Goal: Information Seeking & Learning: Stay updated

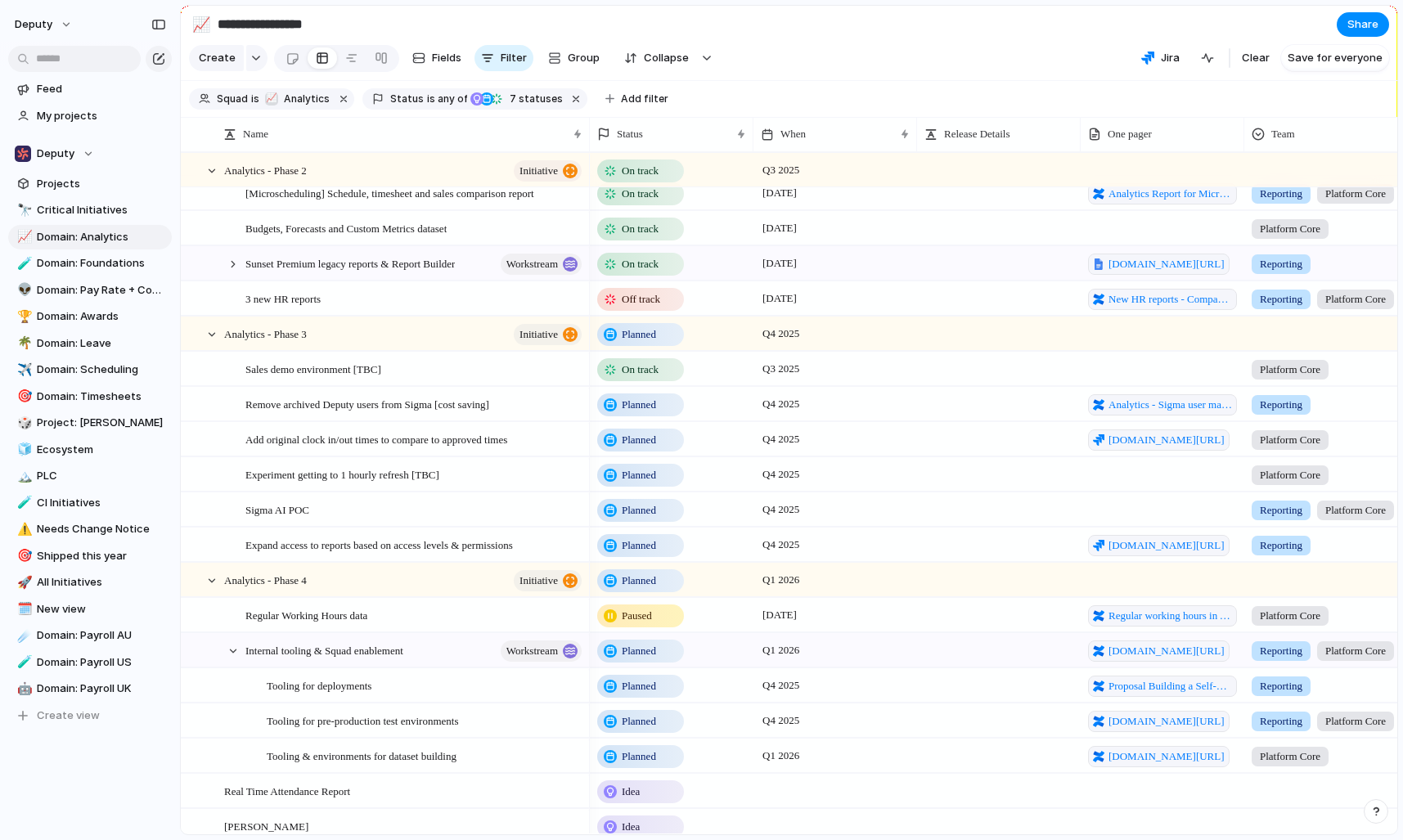
scroll to position [584, 0]
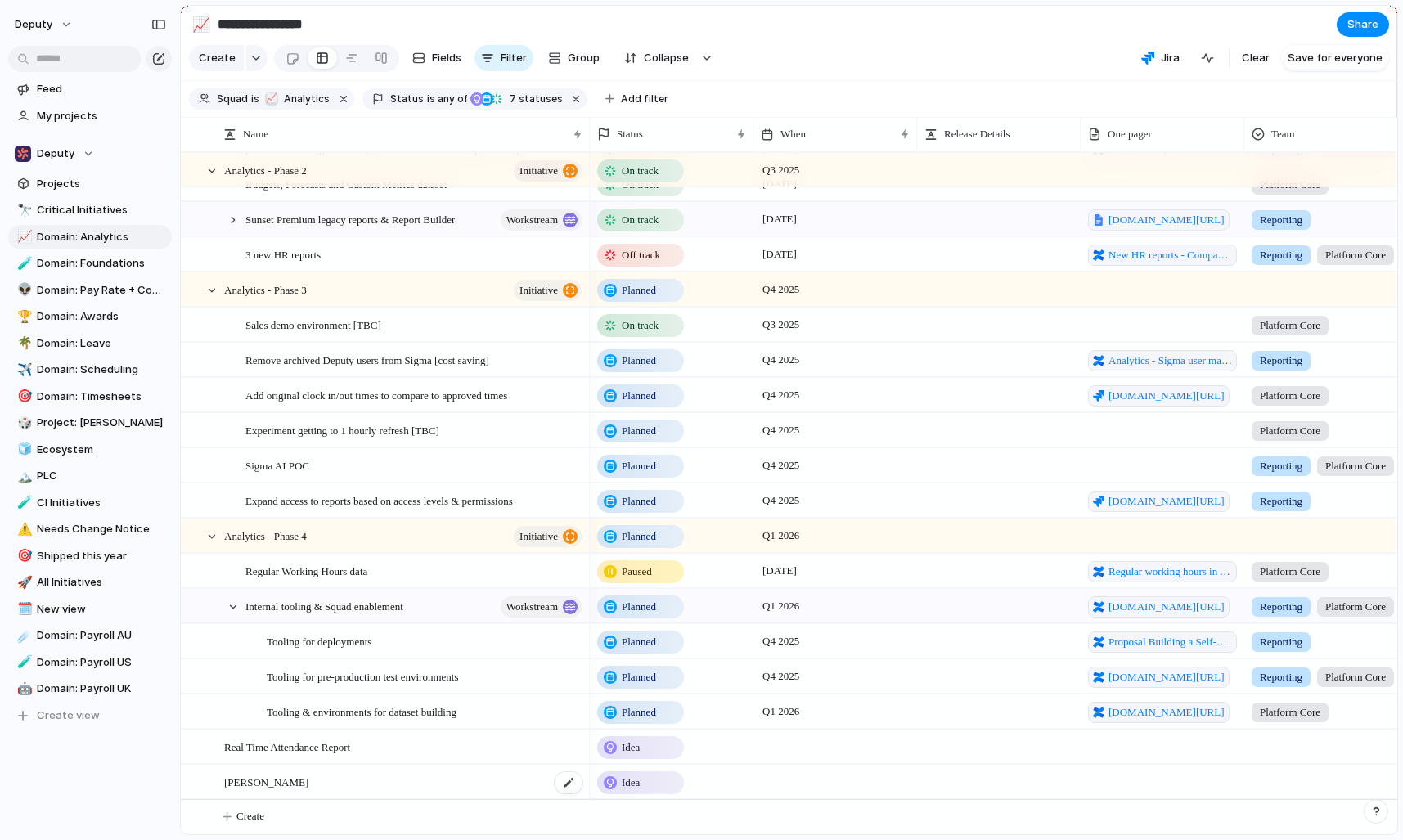
click at [349, 780] on div "[PERSON_NAME]" at bounding box center [404, 782] width 360 height 33
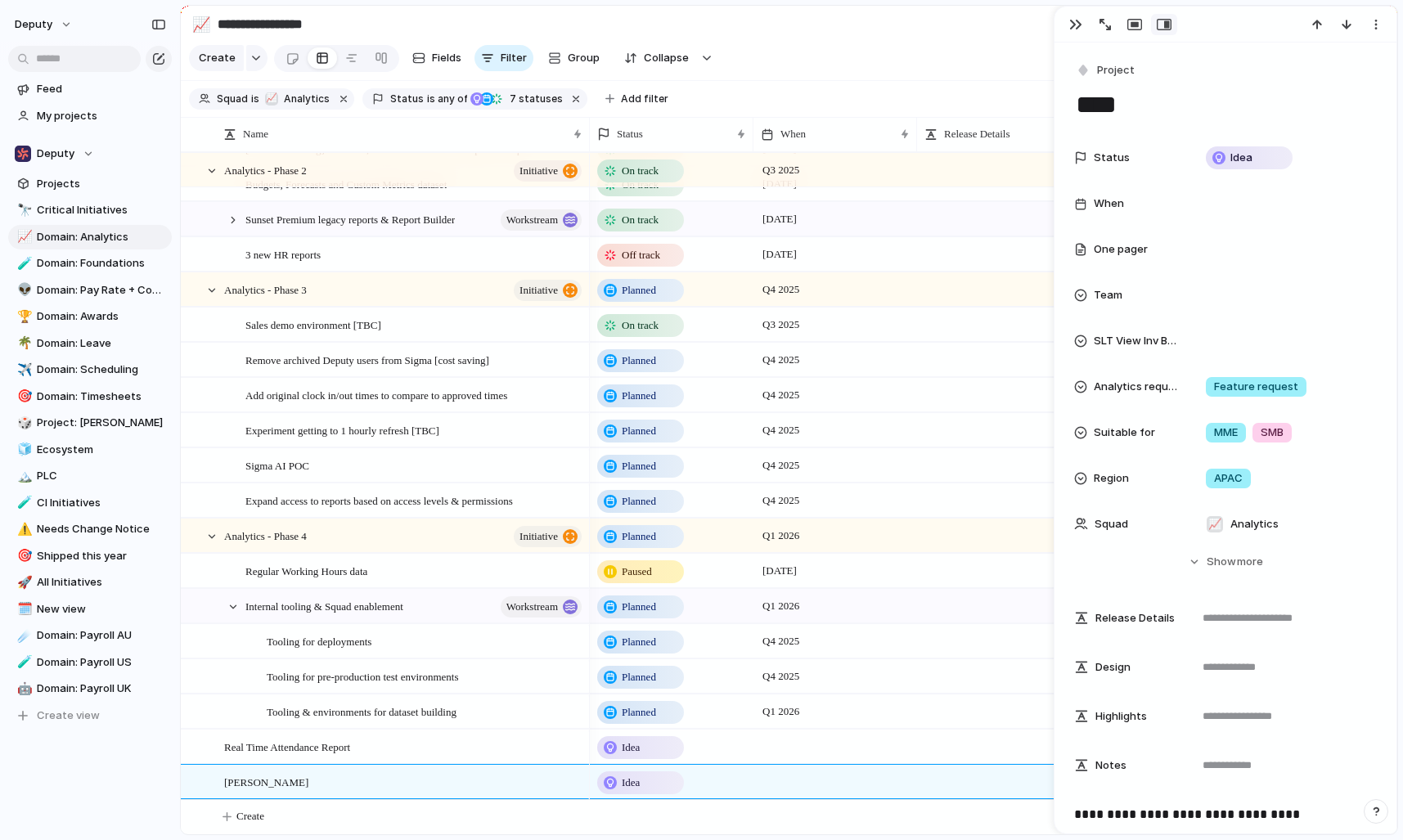
click at [1130, 94] on textarea "***" at bounding box center [1225, 105] width 302 height 34
type textarea "*"
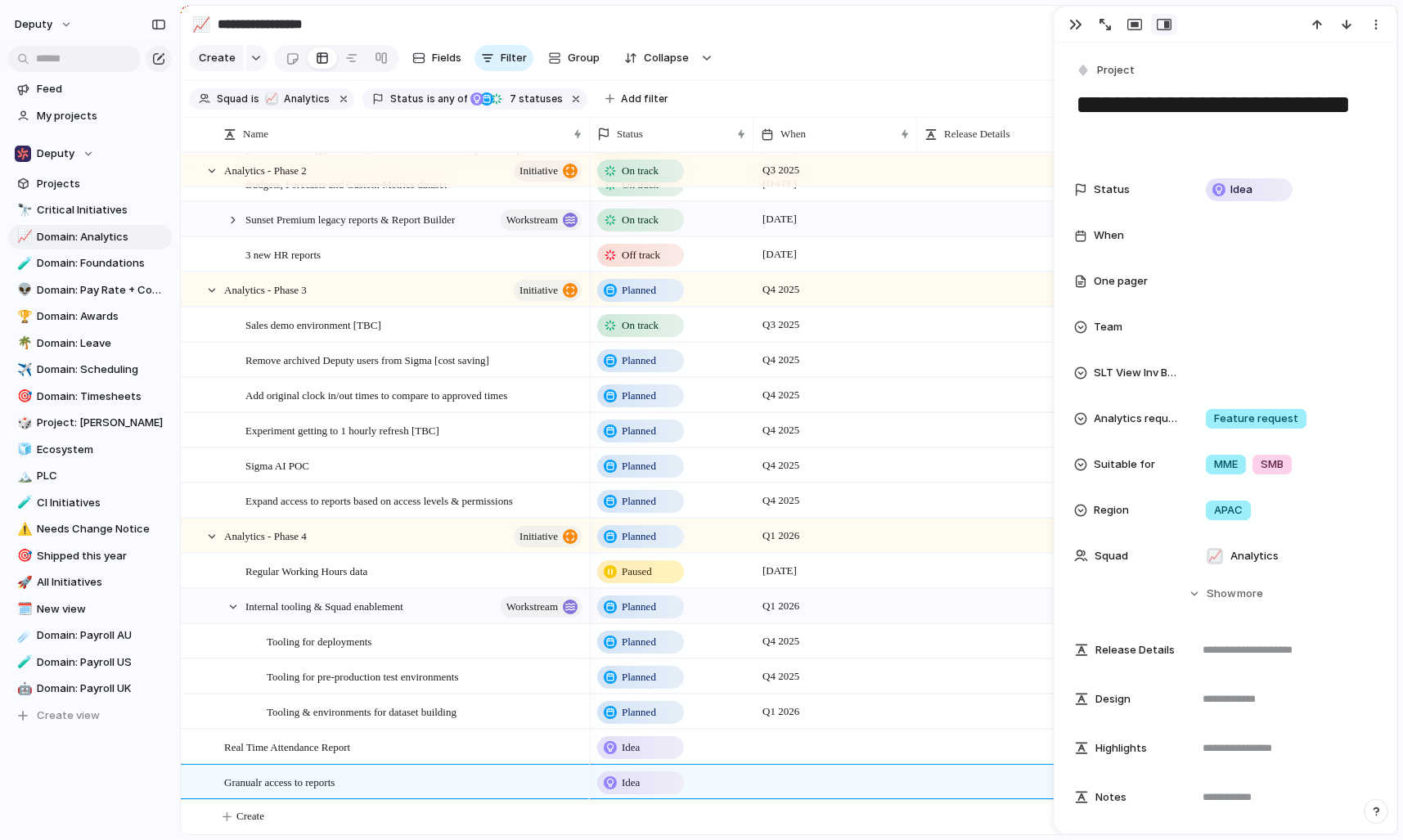
click at [1148, 90] on textarea "**********" at bounding box center [1225, 120] width 302 height 66
type textarea "**********"
click at [1196, 588] on button "Hide Show more" at bounding box center [1225, 593] width 302 height 29
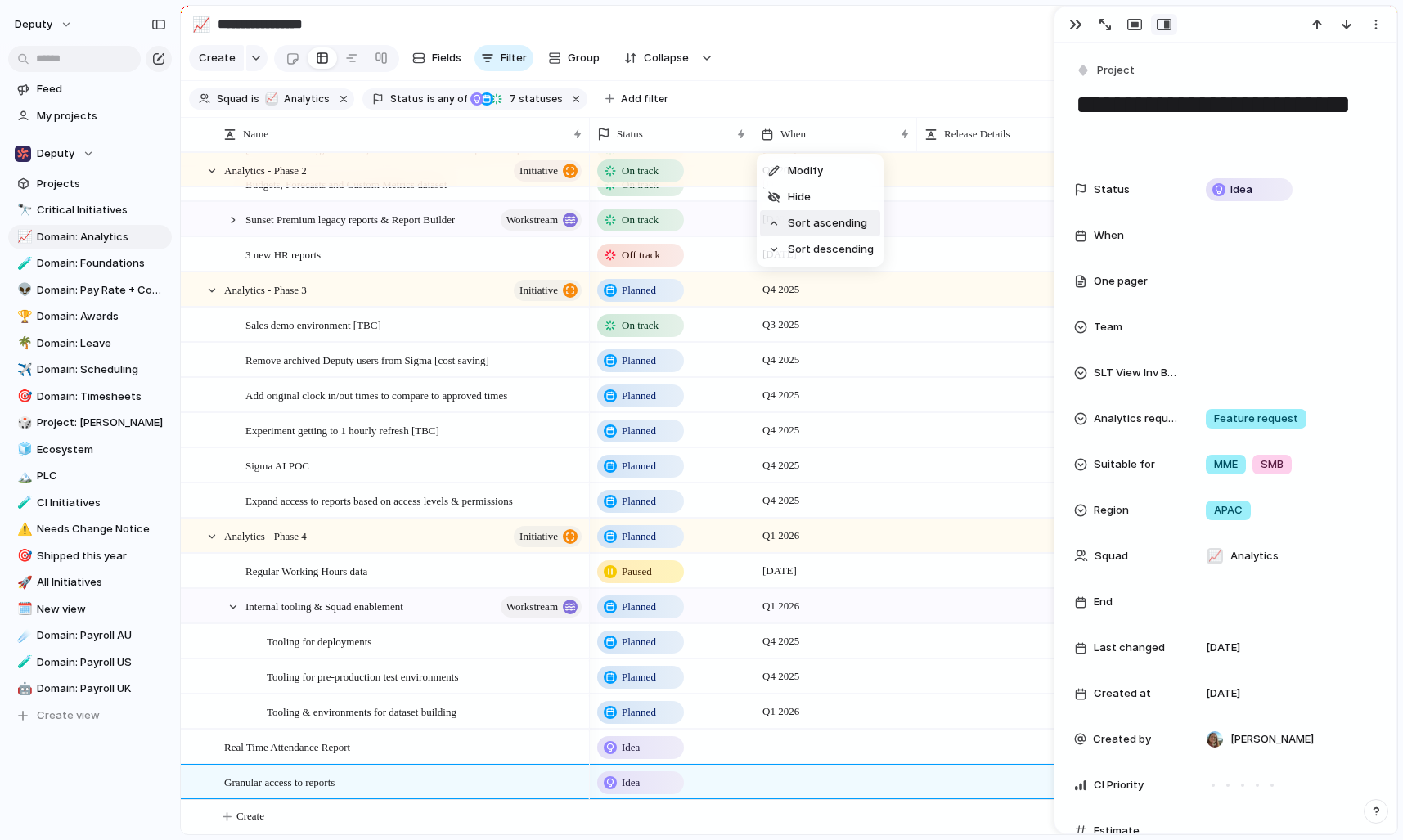
click at [814, 223] on span "Sort ascending" at bounding box center [827, 222] width 79 height 16
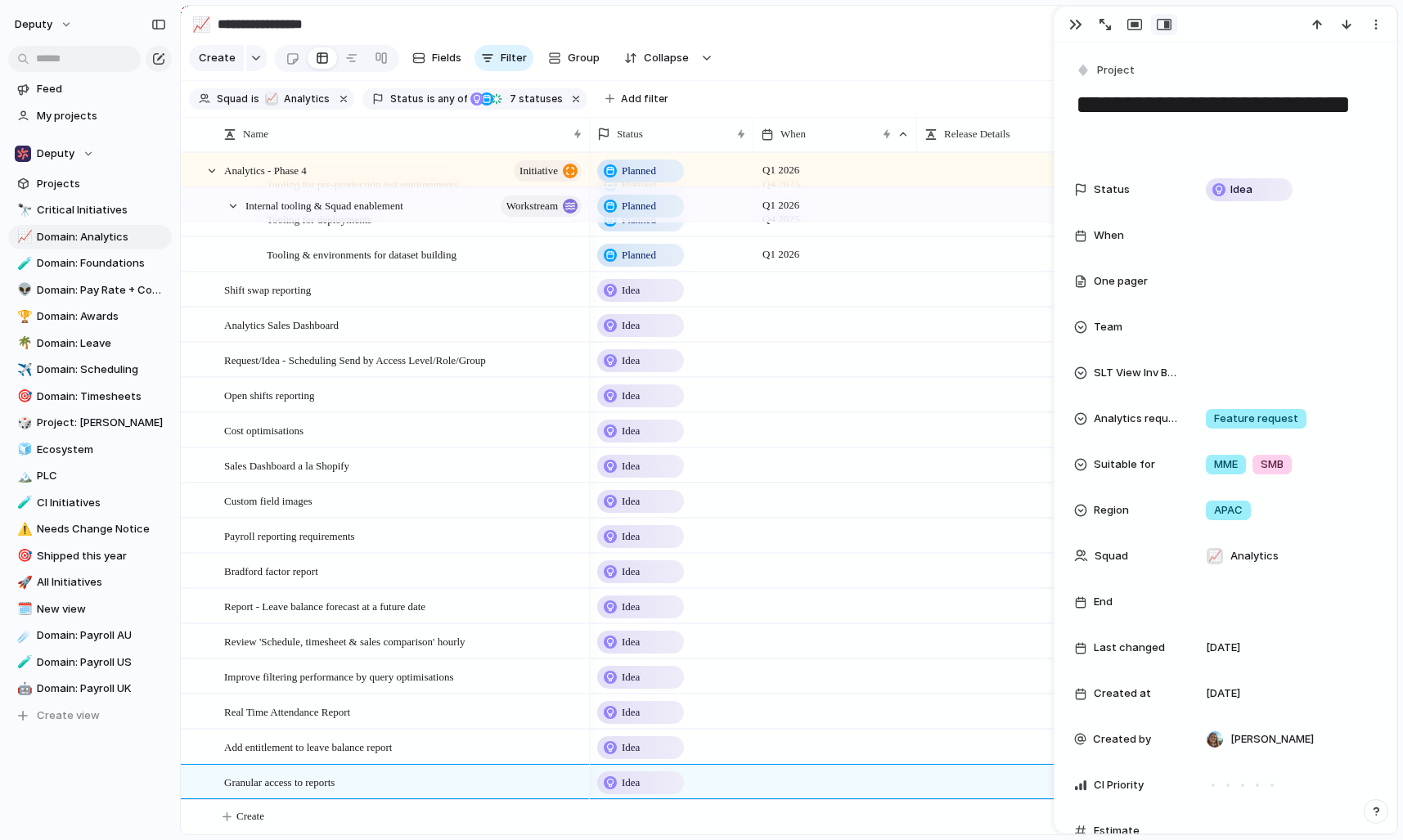
scroll to position [23, 0]
click at [1076, 26] on div "button" at bounding box center [1075, 24] width 13 height 13
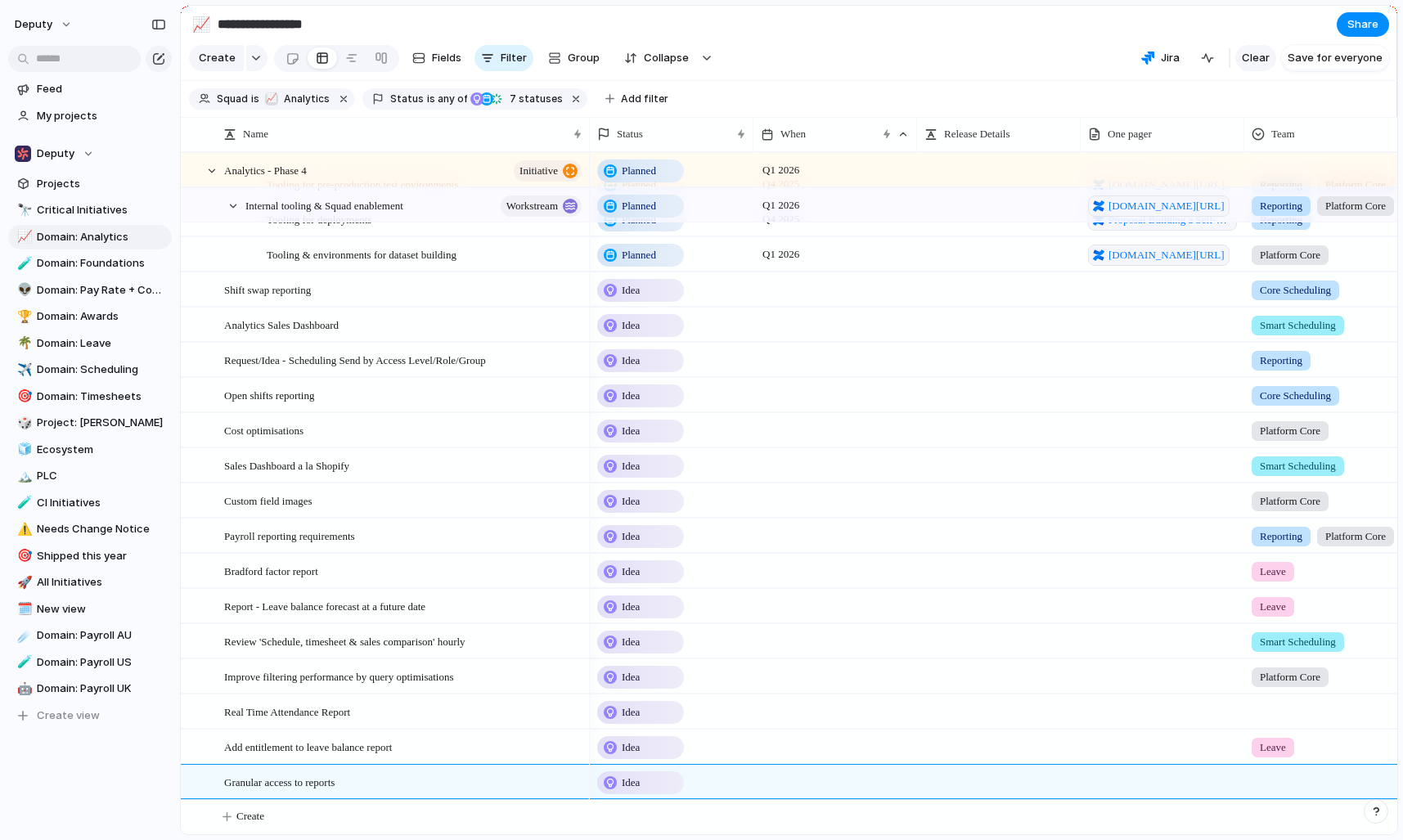
click at [1265, 63] on span "Clear" at bounding box center [1255, 58] width 27 height 16
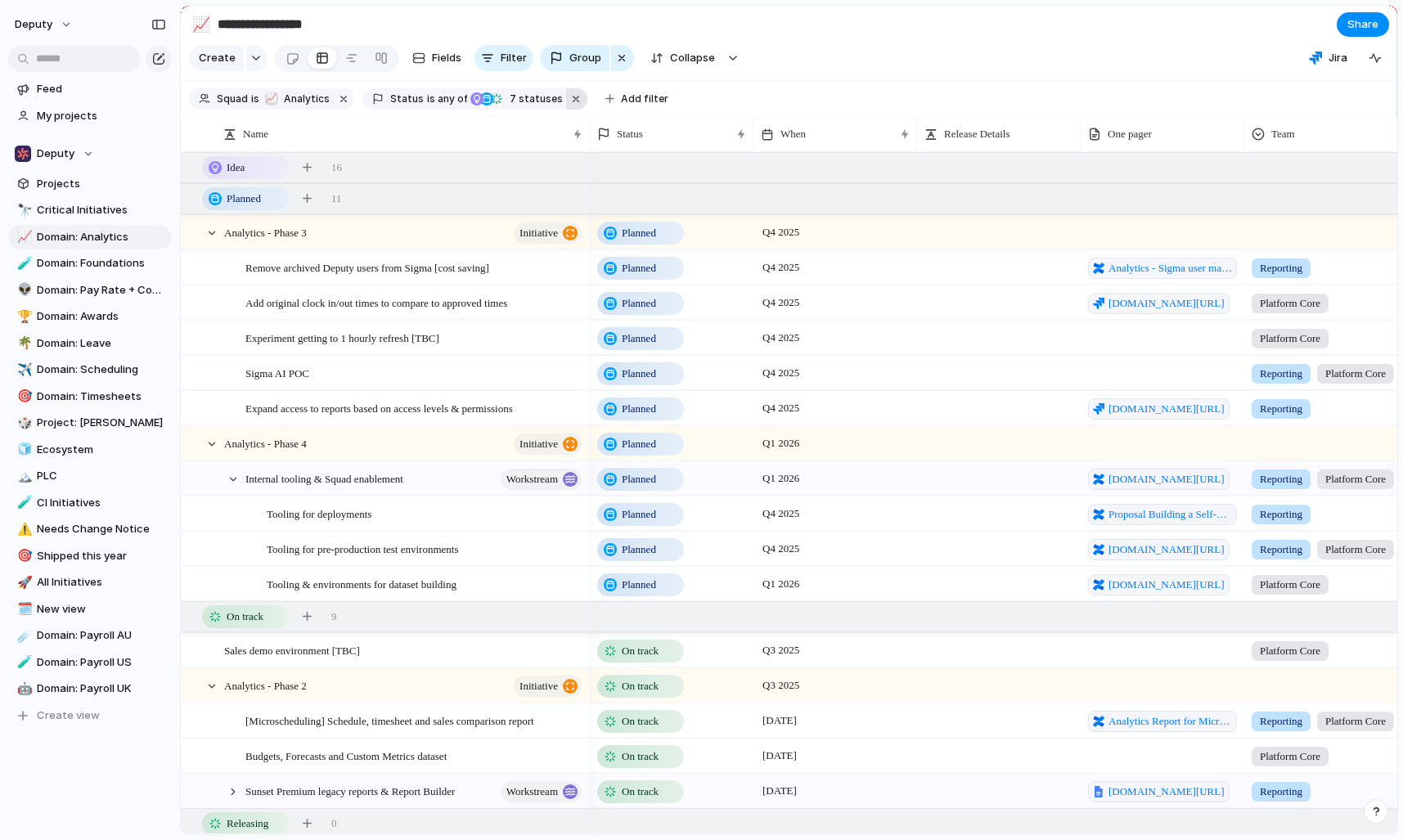
click at [570, 98] on button "button" at bounding box center [576, 99] width 21 height 21
click at [1258, 58] on span "Clear" at bounding box center [1255, 58] width 27 height 16
click at [611, 58] on button "button" at bounding box center [622, 58] width 23 height 26
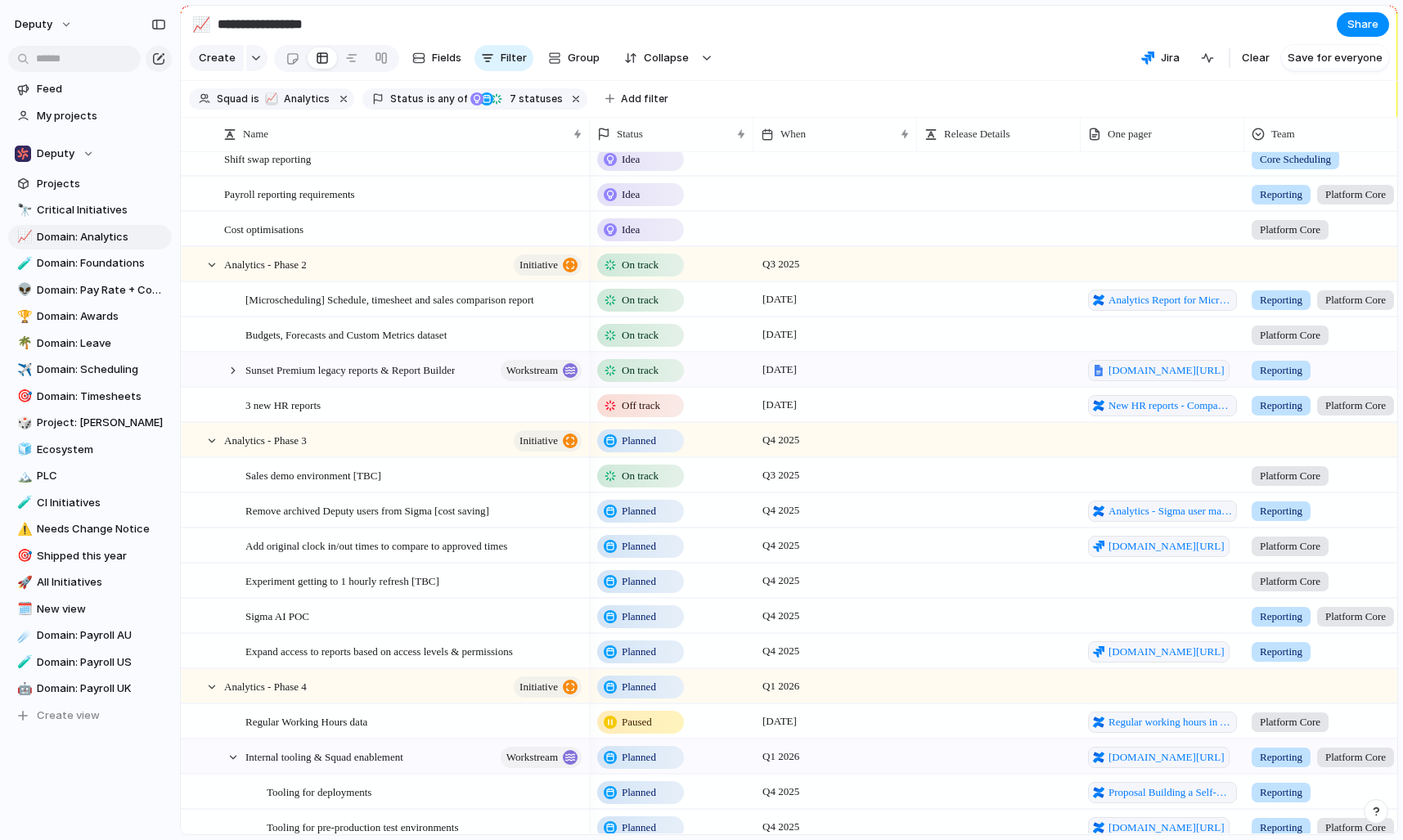
scroll to position [584, 0]
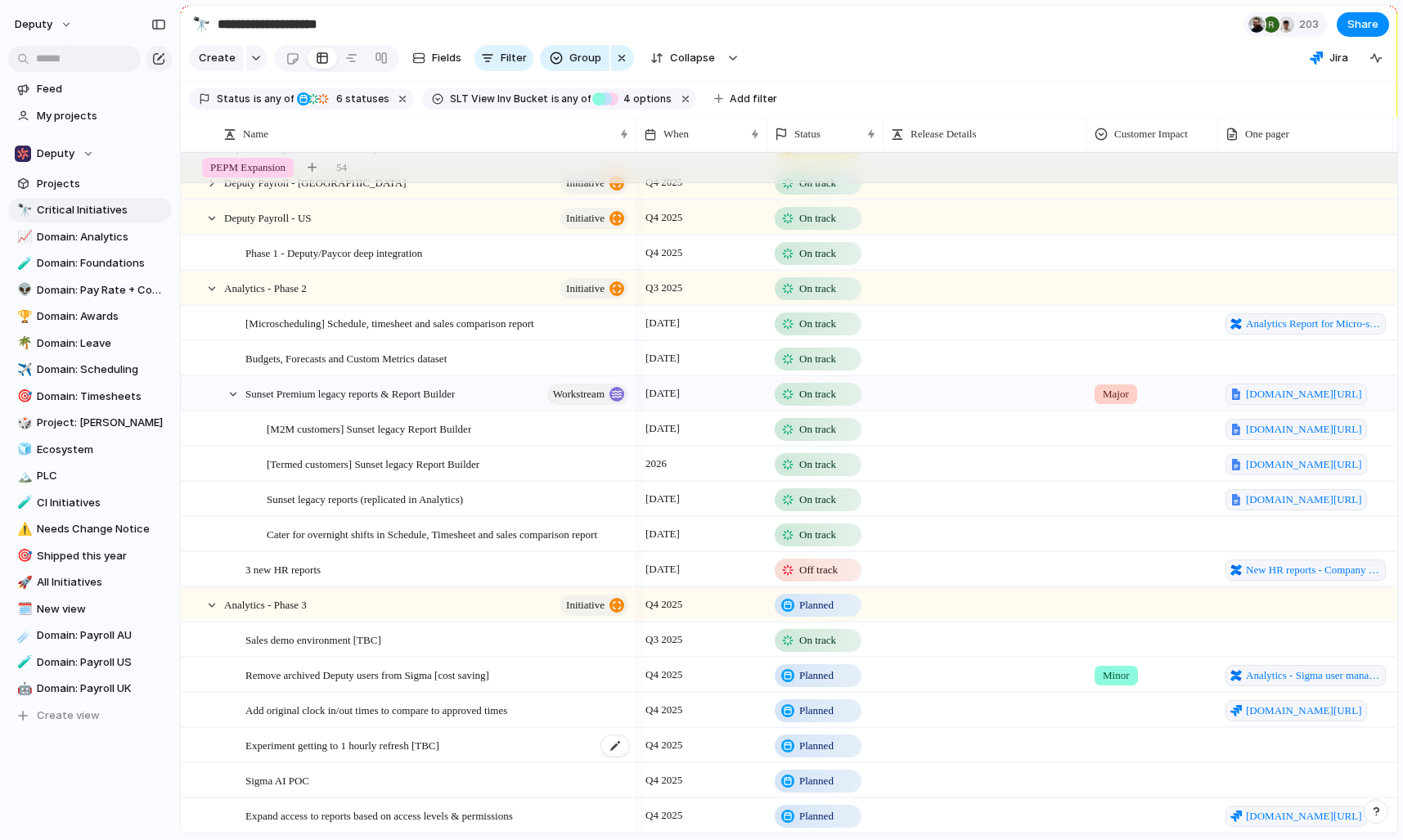
scroll to position [3687, 0]
click at [546, 564] on div "3 new HR reports" at bounding box center [438, 569] width 385 height 33
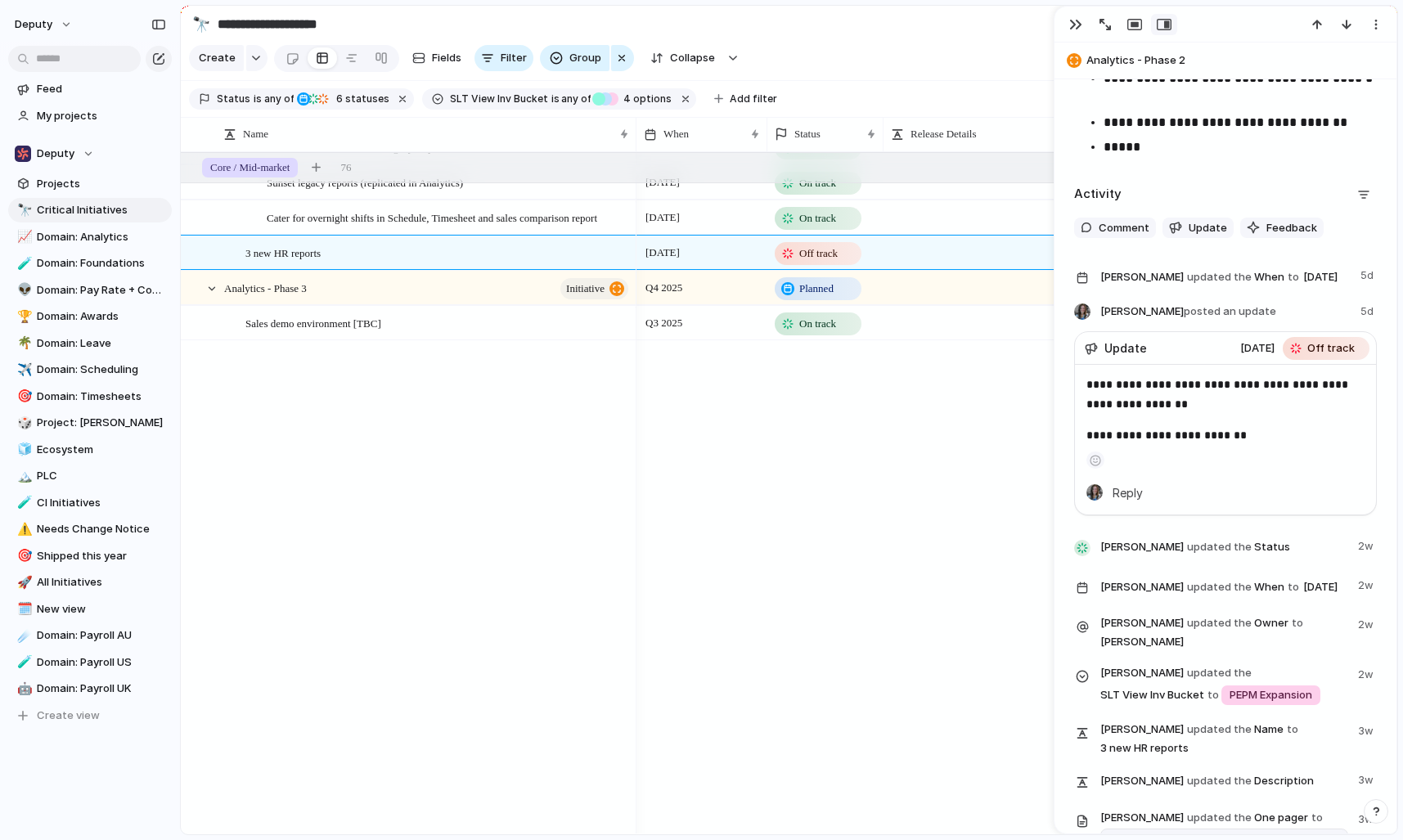
scroll to position [2455, 0]
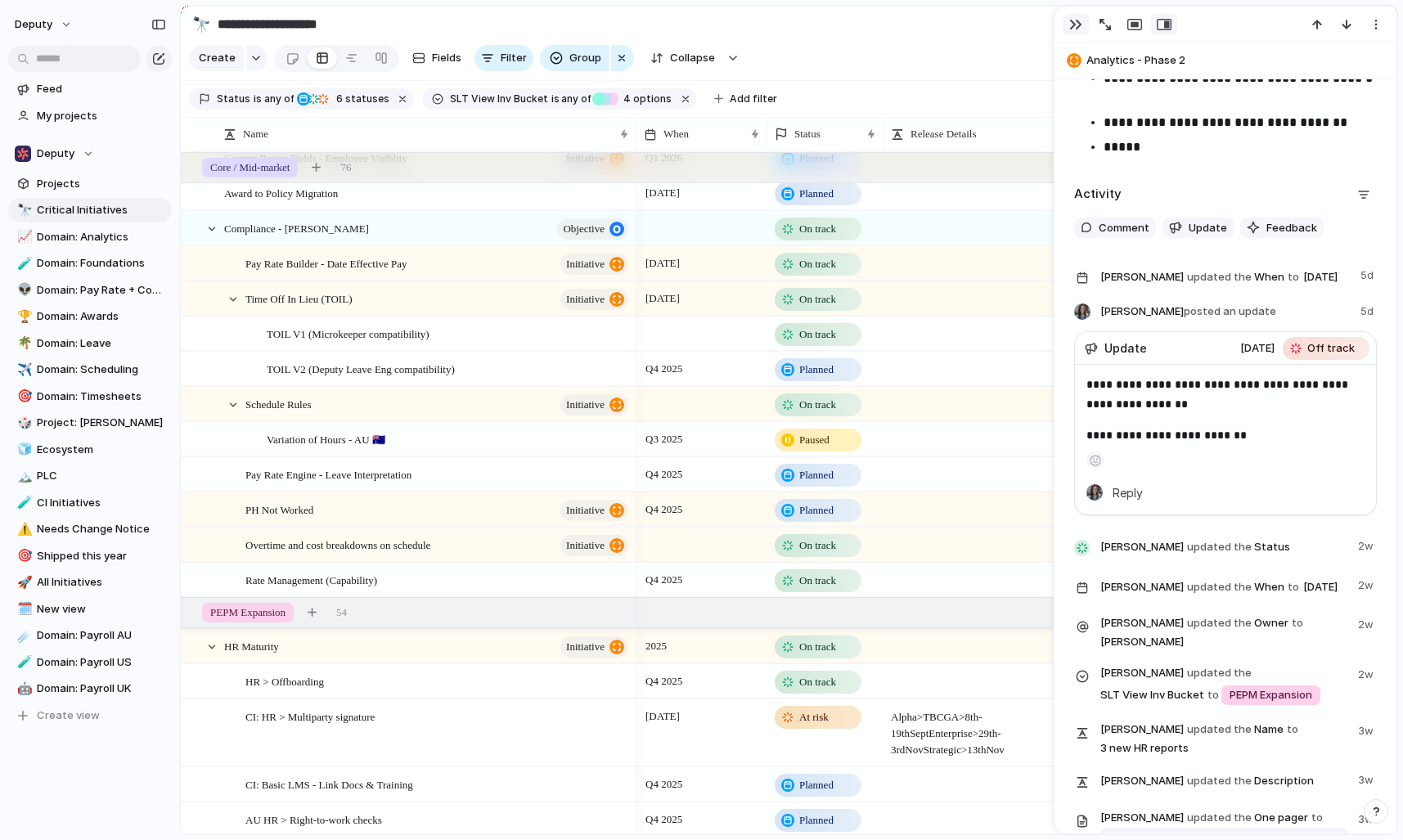
click at [1076, 25] on div "button" at bounding box center [1075, 24] width 13 height 13
